Goal: Task Accomplishment & Management: Use online tool/utility

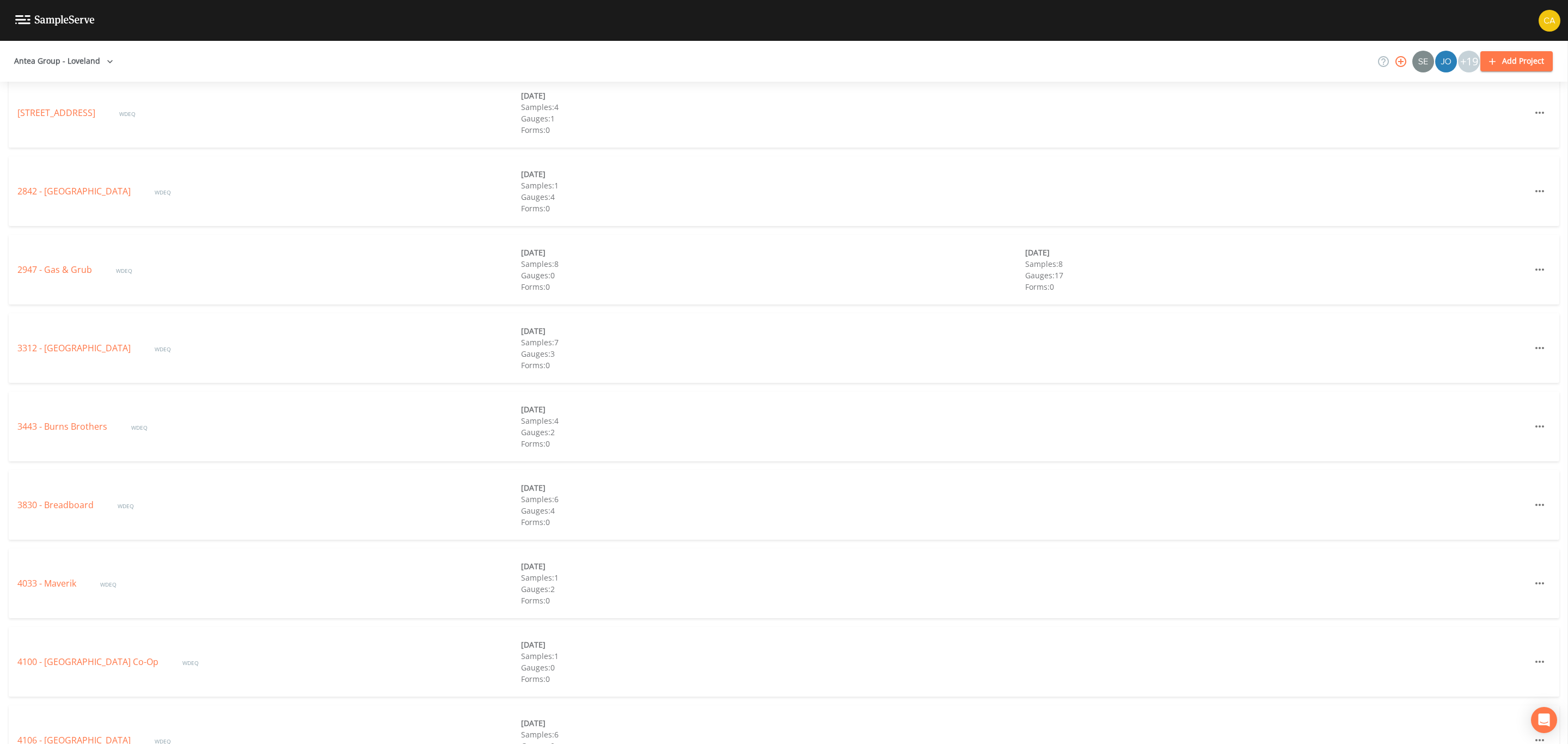
scroll to position [1728, 0]
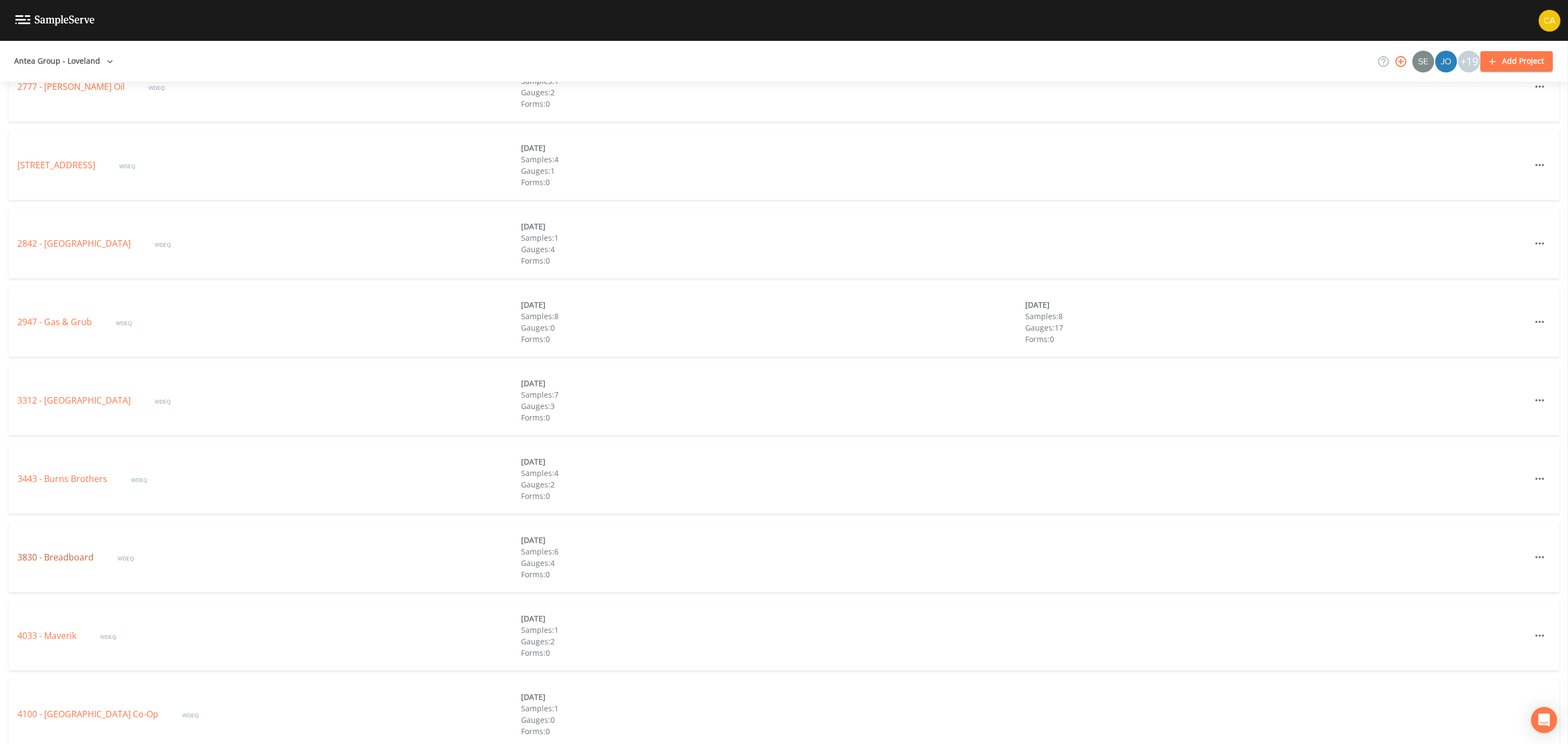
click at [53, 558] on link "3830 - Breadboard" at bounding box center [56, 557] width 78 height 12
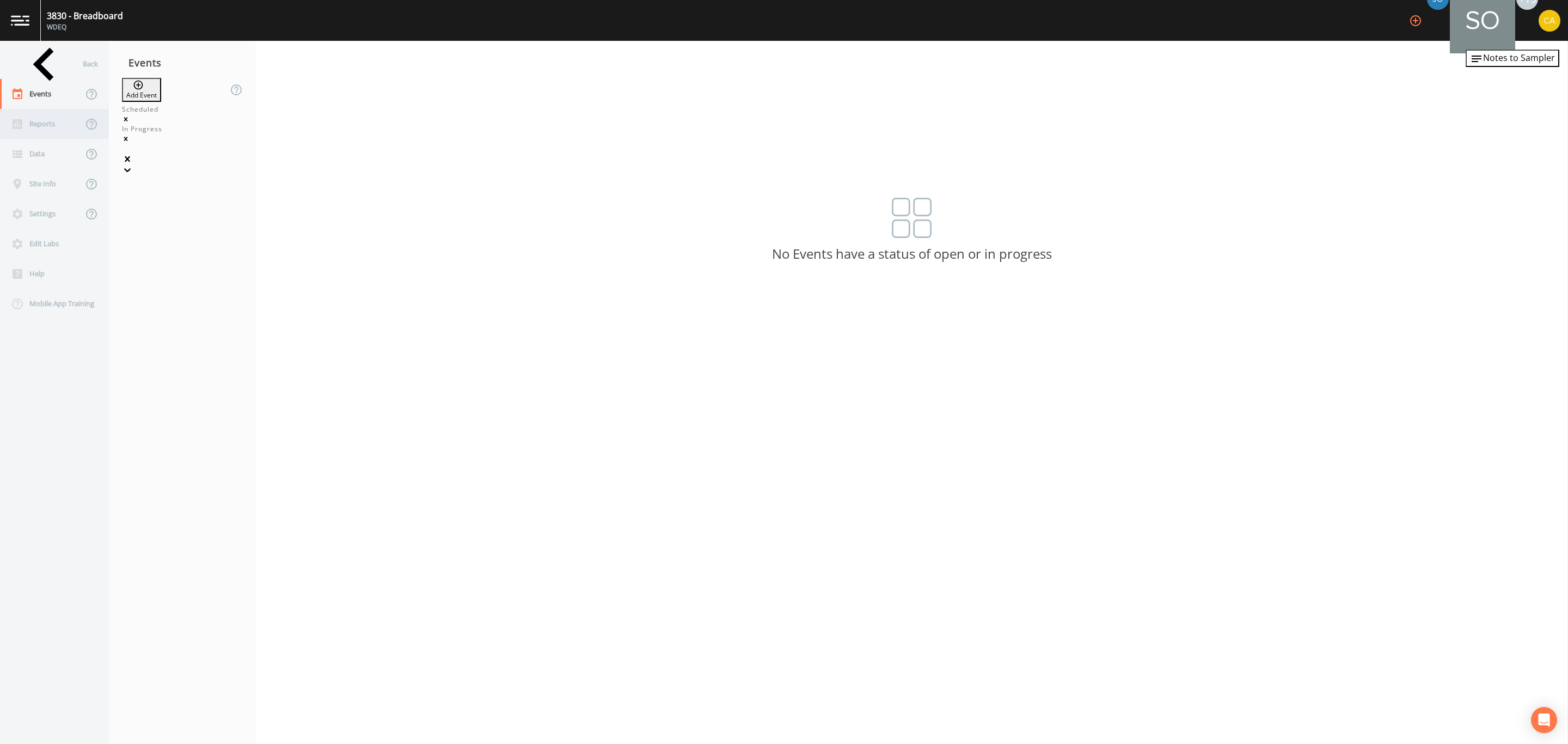
click at [46, 129] on div "Reports" at bounding box center [41, 124] width 83 height 30
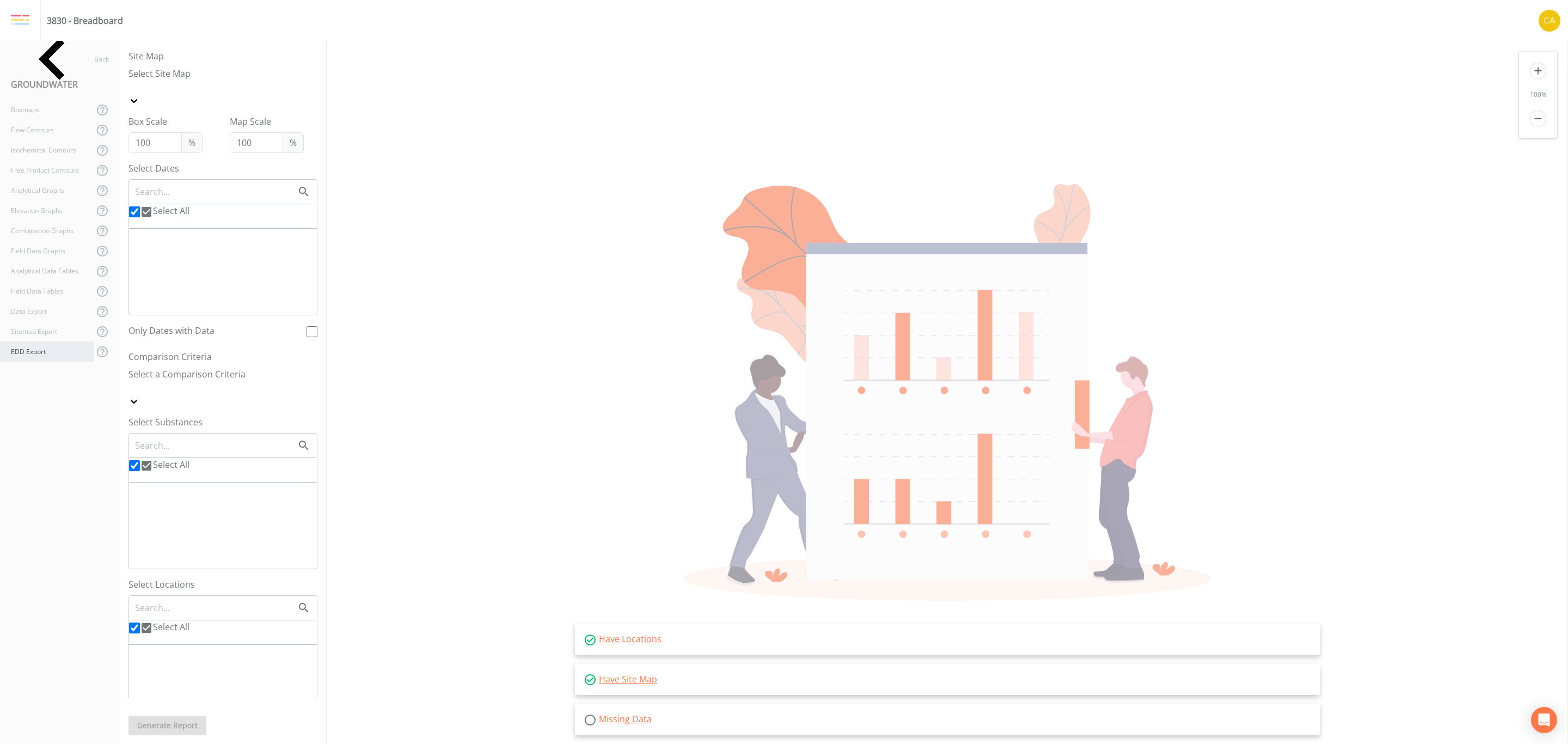
click at [60, 347] on div "EDD Export" at bounding box center [47, 351] width 94 height 20
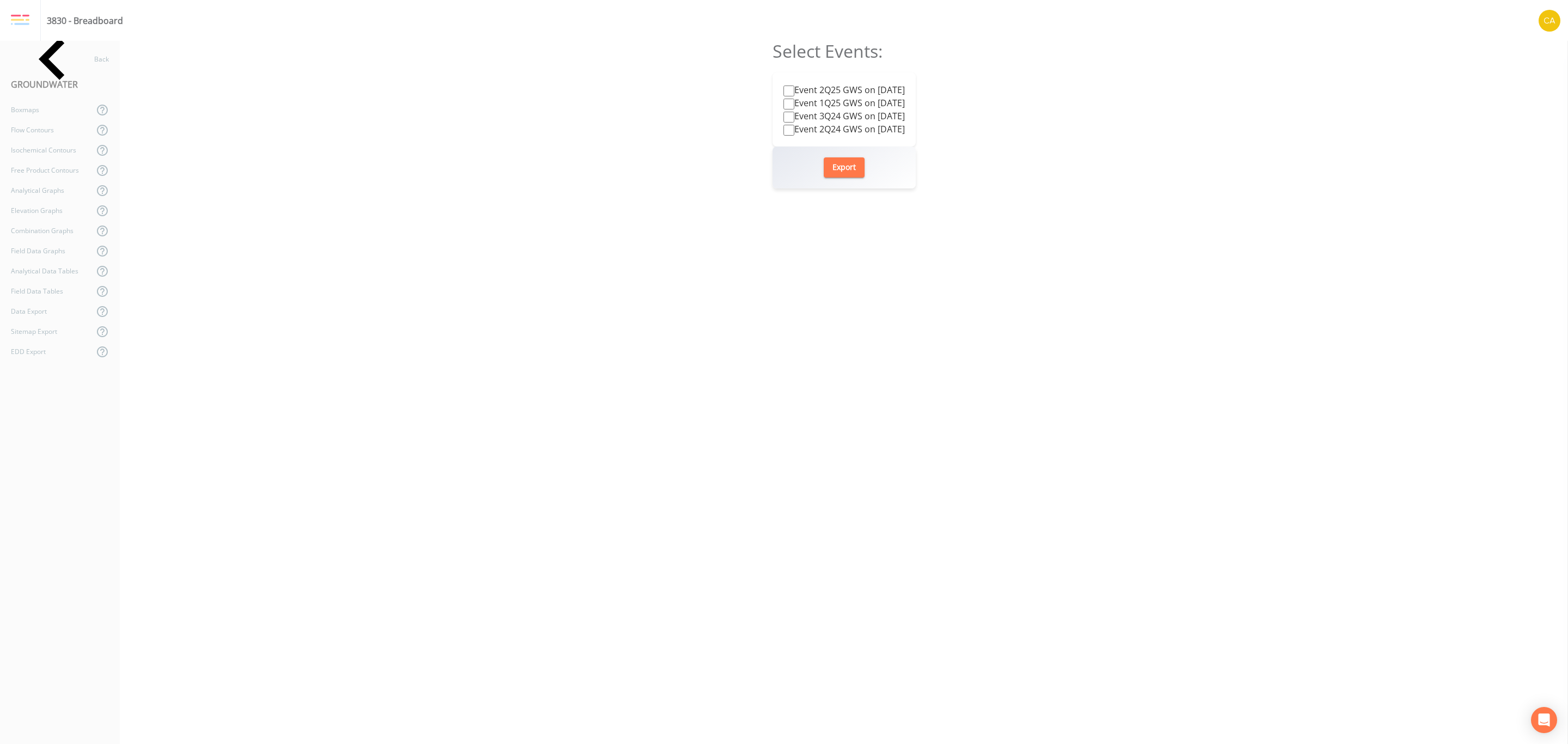
click at [858, 90] on label "Event 2Q25 GWS on [DATE]" at bounding box center [844, 90] width 122 height 13
click at [794, 90] on input "Event 2Q25 GWS on [DATE]" at bounding box center [788, 90] width 11 height 11
checkbox input "true"
click at [838, 170] on button "Export" at bounding box center [844, 167] width 41 height 20
click at [49, 64] on div "Back" at bounding box center [54, 58] width 109 height 20
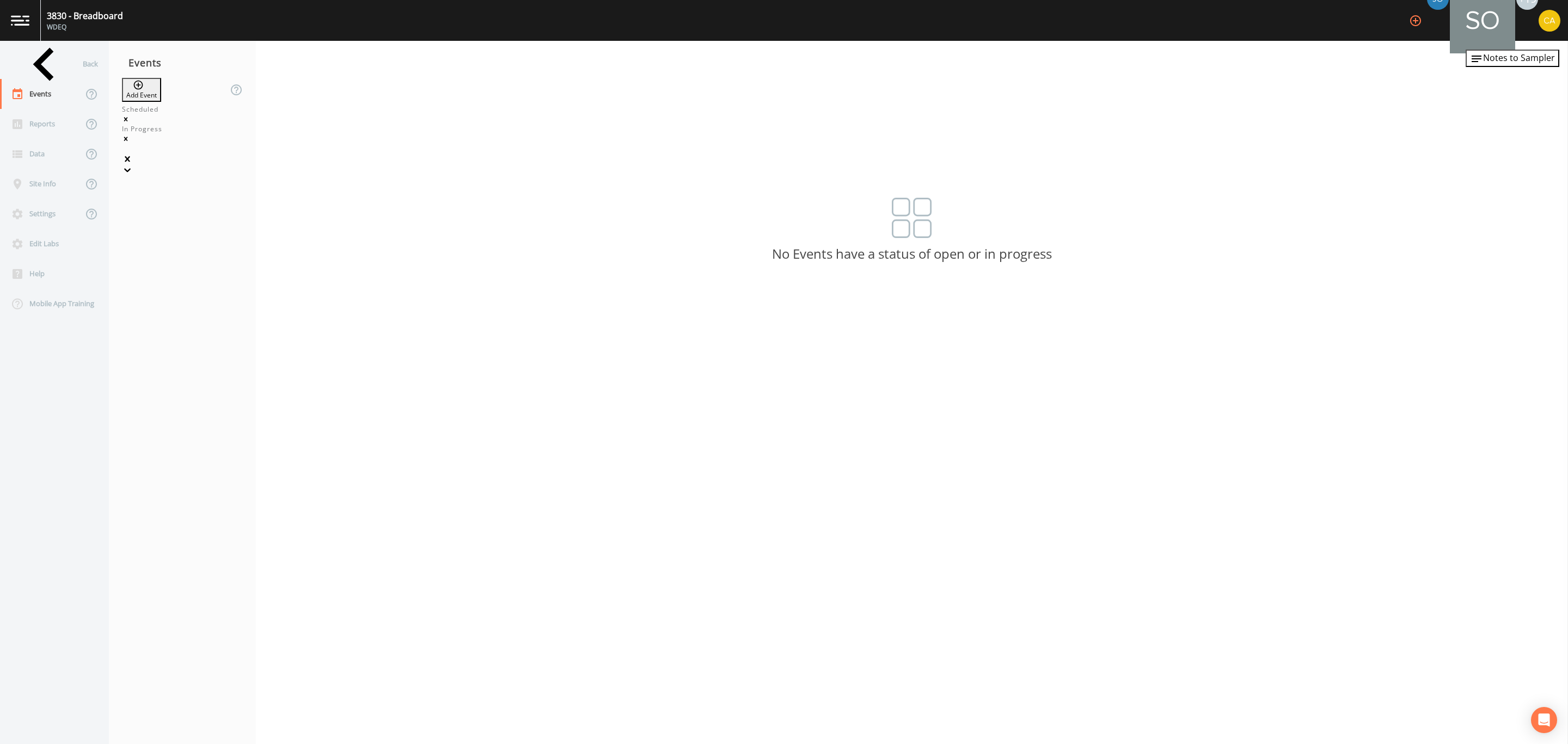
click at [43, 40] on div "3830 - Breadboard WDEQ" at bounding box center [82, 21] width 82 height 41
click at [49, 57] on div "Back" at bounding box center [49, 63] width 98 height 30
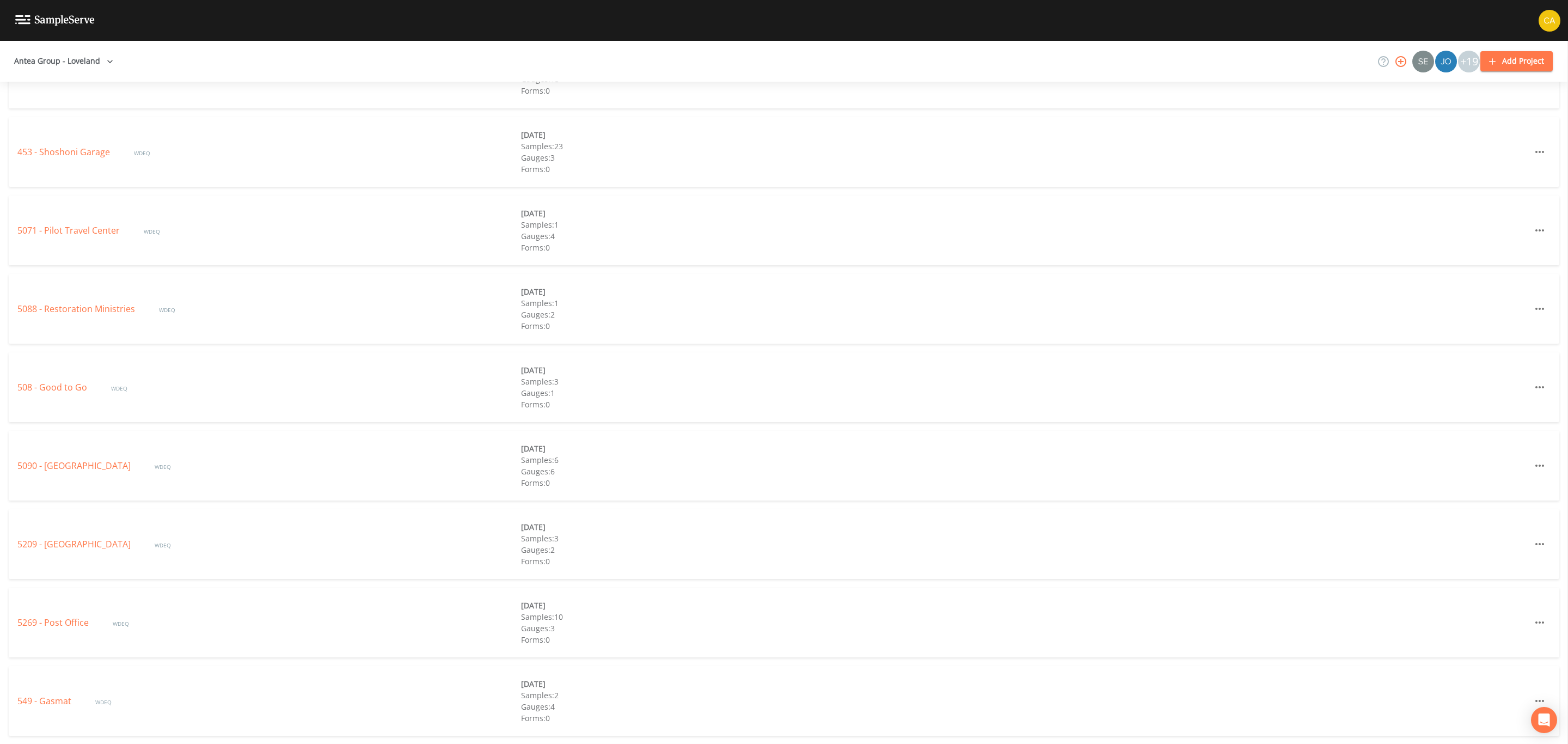
scroll to position [3088, 0]
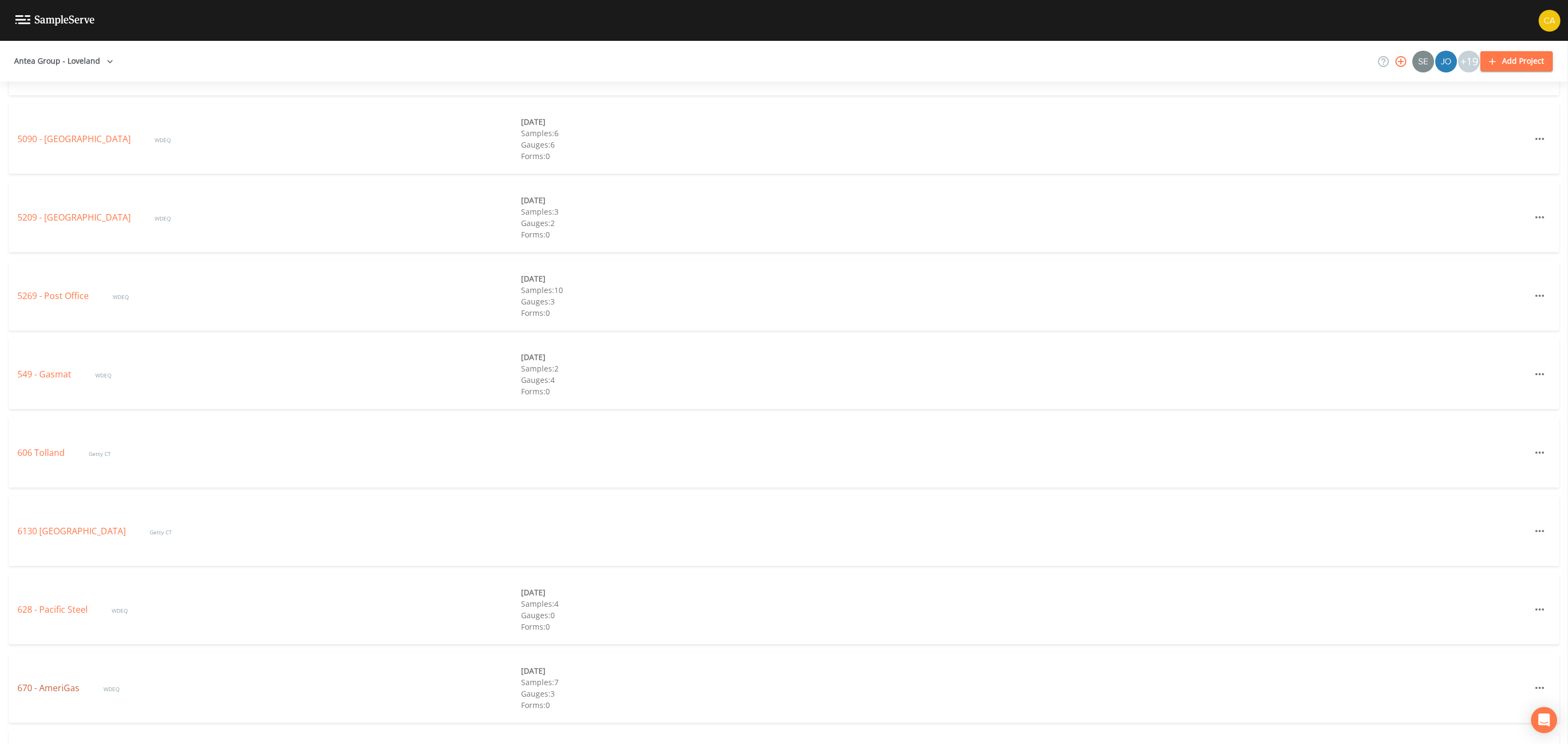
click at [69, 686] on link "670 - AmeriGas" at bounding box center [49, 688] width 64 height 12
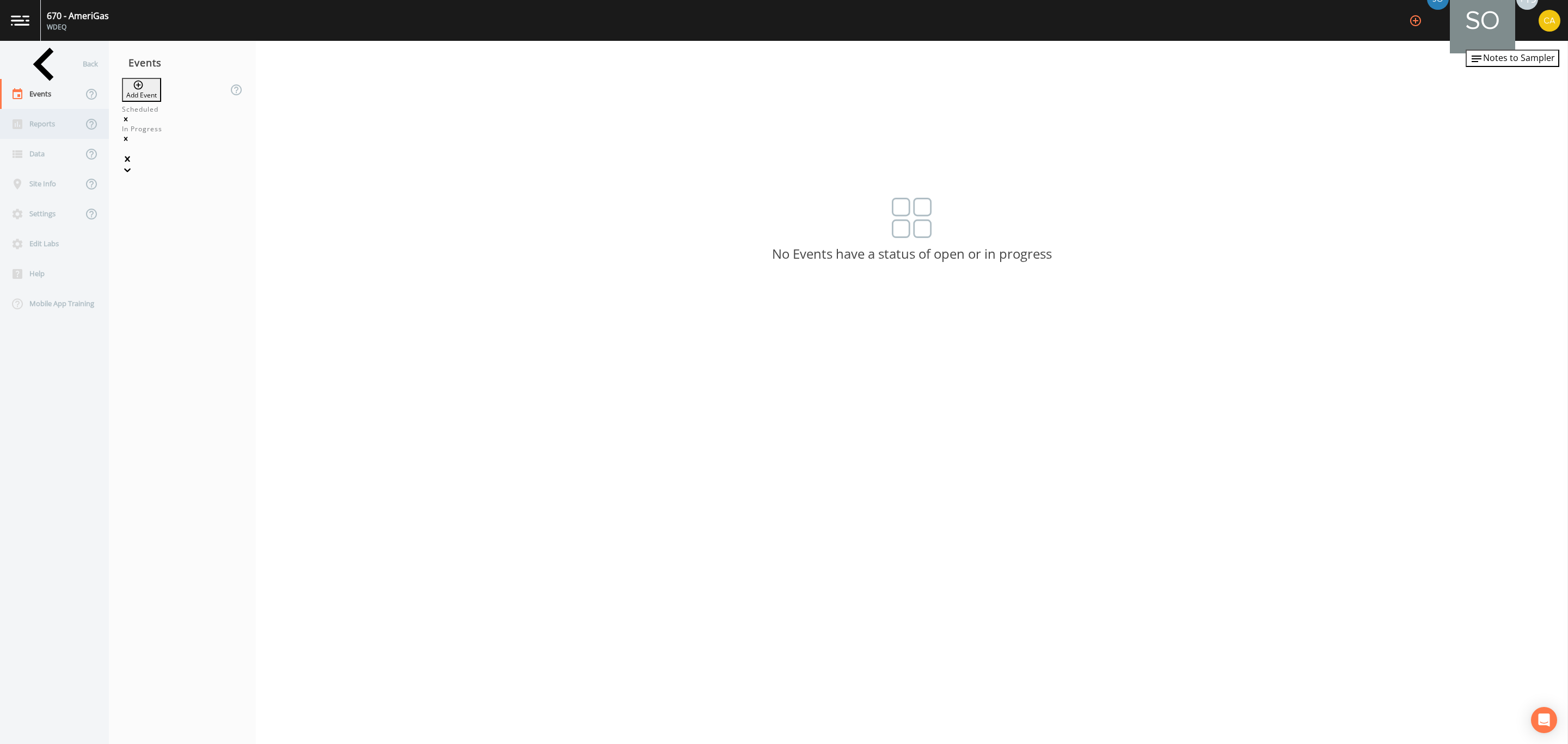
click at [66, 116] on div "Reports" at bounding box center [41, 124] width 83 height 30
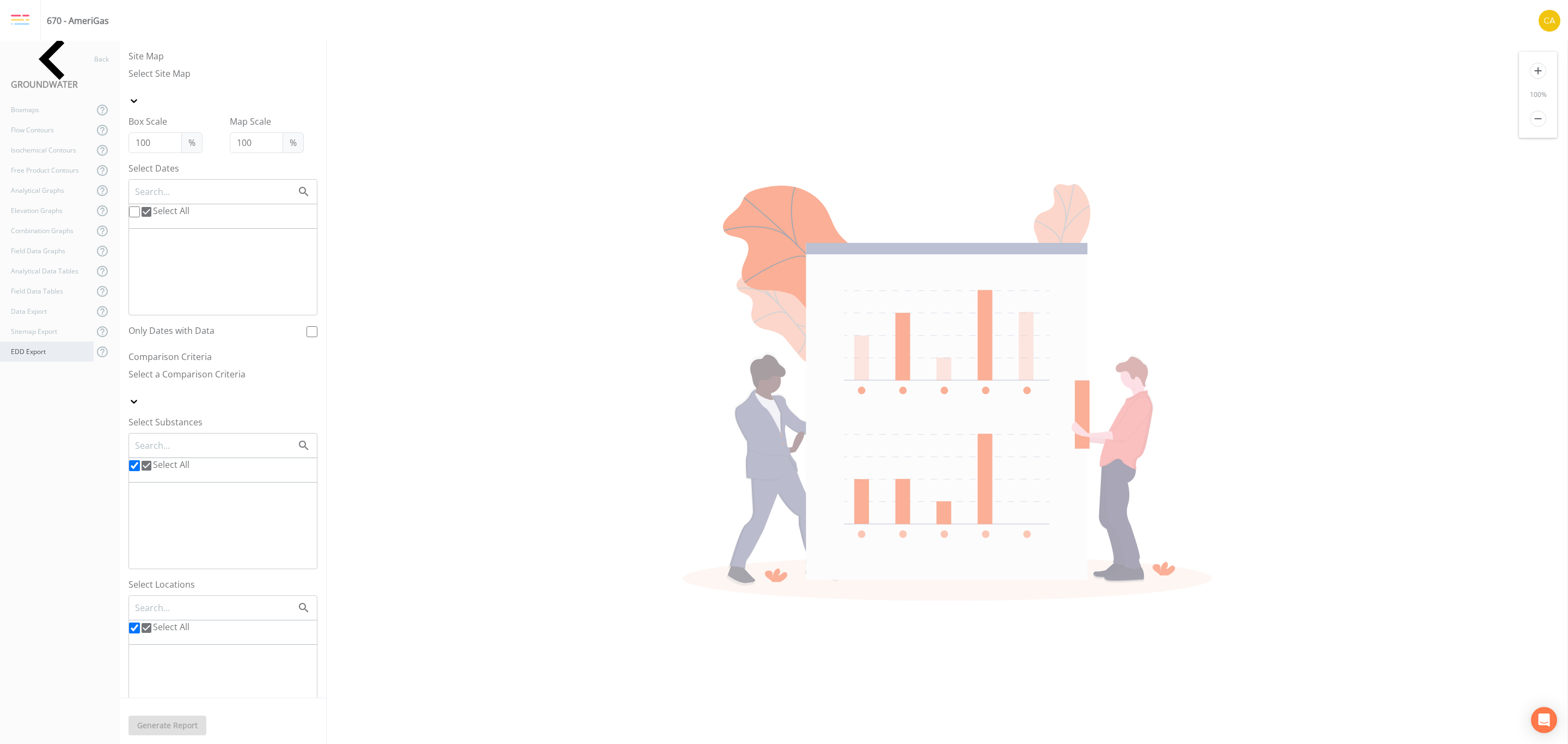
checkbox input "false"
click at [44, 348] on div "EDD Export" at bounding box center [47, 351] width 94 height 20
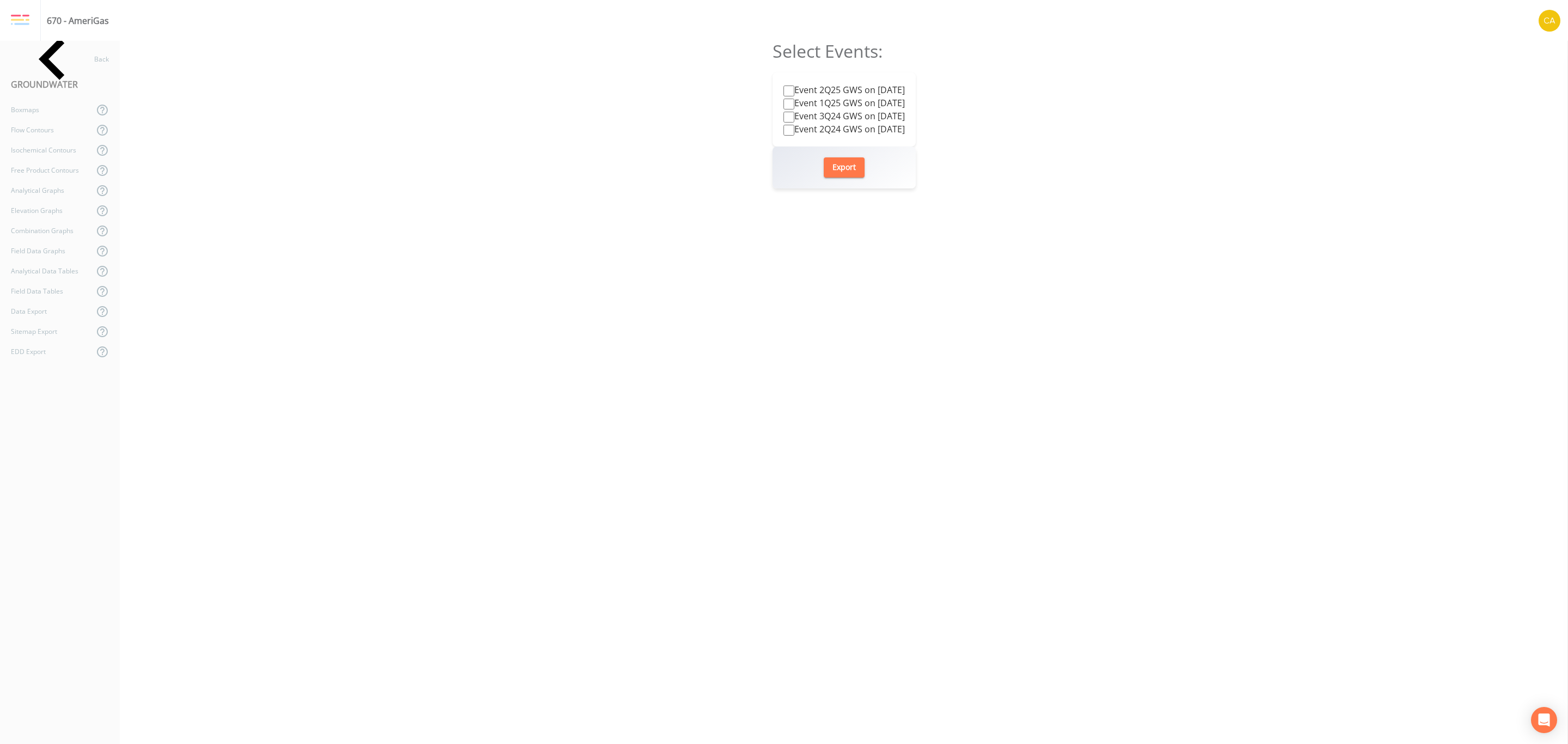
click at [872, 97] on label "Event 1Q25 GWS on [DATE]" at bounding box center [844, 103] width 122 height 13
click at [794, 99] on input "Event 1Q25 GWS on [DATE]" at bounding box center [788, 104] width 11 height 11
click at [842, 173] on button "Export" at bounding box center [844, 167] width 41 height 20
click at [879, 104] on label "Event 1Q25 GWS on [DATE]" at bounding box center [844, 103] width 122 height 13
click at [794, 104] on input "Event 1Q25 GWS on [DATE]" at bounding box center [788, 104] width 11 height 11
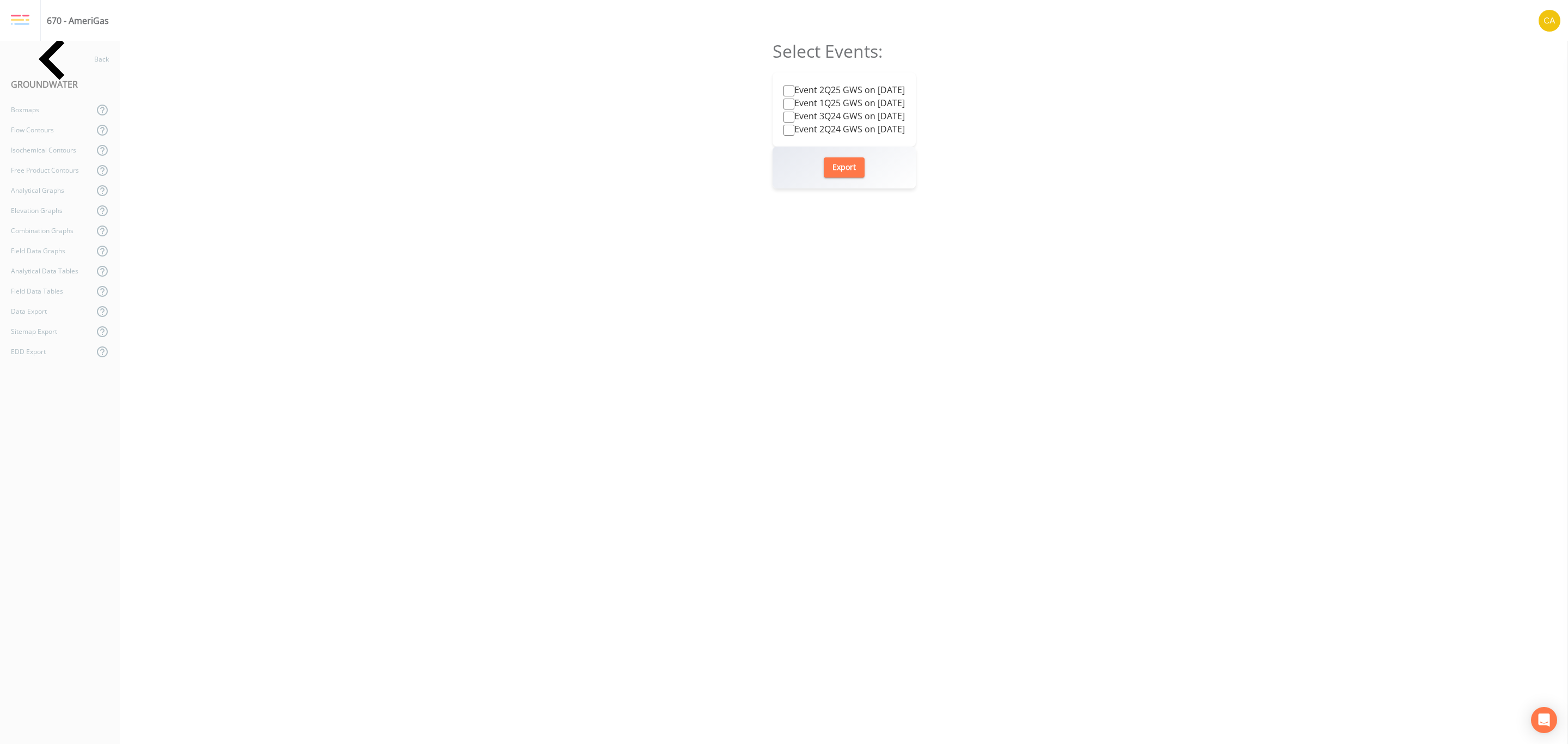
checkbox input "false"
click at [884, 93] on label "Event 2Q25 GWS on [DATE]" at bounding box center [844, 90] width 122 height 13
click at [794, 93] on input "Event 2Q25 GWS on [DATE]" at bounding box center [788, 90] width 11 height 11
checkbox input "true"
click at [842, 165] on button "Export" at bounding box center [844, 167] width 41 height 20
